Goal: Task Accomplishment & Management: Complete application form

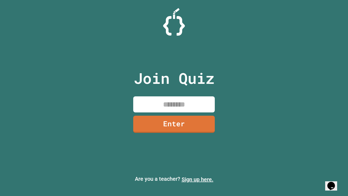
click at [198, 179] on link "Sign up here." at bounding box center [198, 179] width 32 height 7
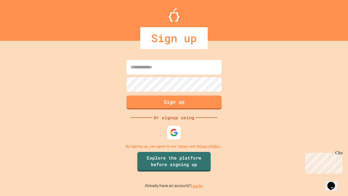
click at [198, 186] on link "Log in." at bounding box center [197, 186] width 13 height 6
